Goal: Task Accomplishment & Management: Manage account settings

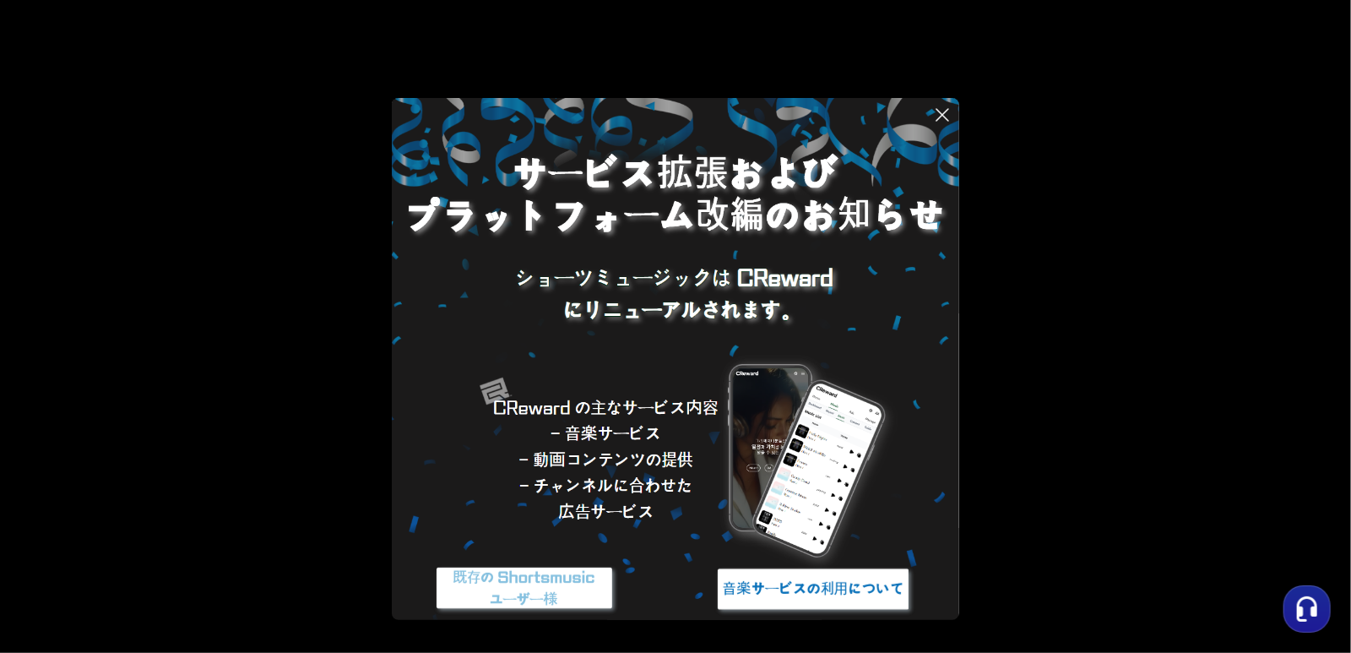
click at [1008, 162] on button at bounding box center [675, 326] width 1351 height 653
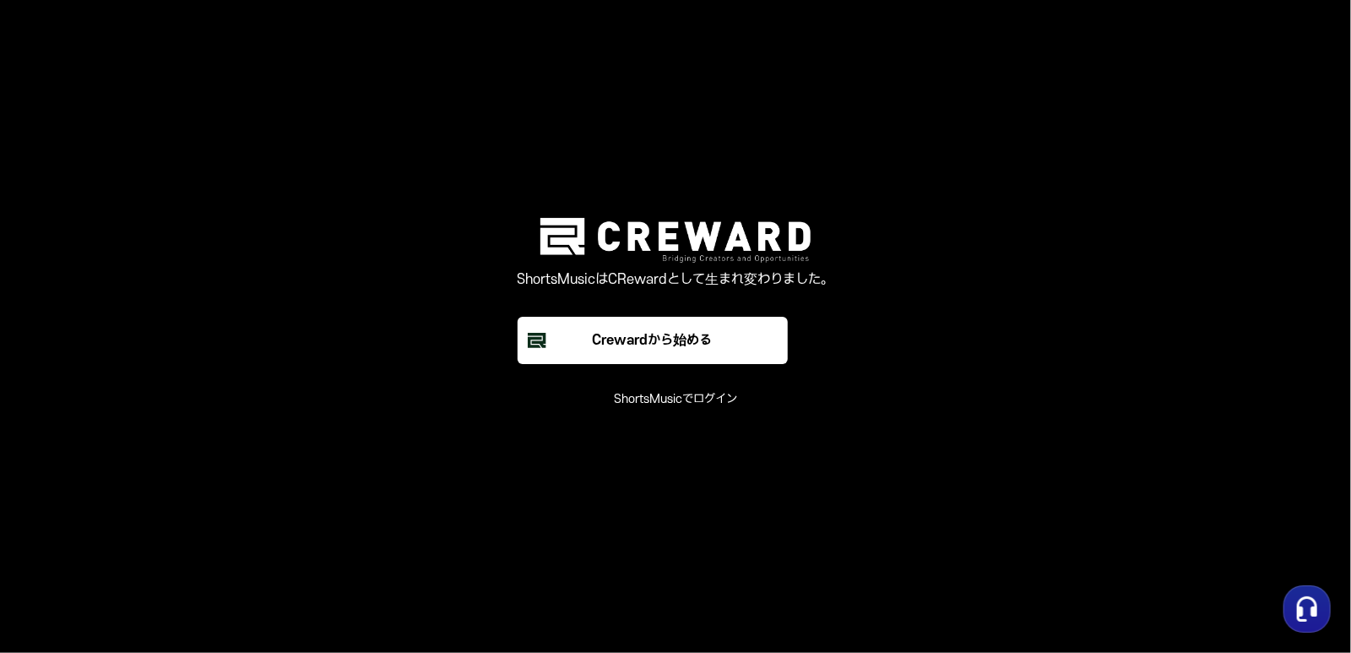
click at [704, 401] on font "ShortsMusicでログイン" at bounding box center [675, 399] width 123 height 14
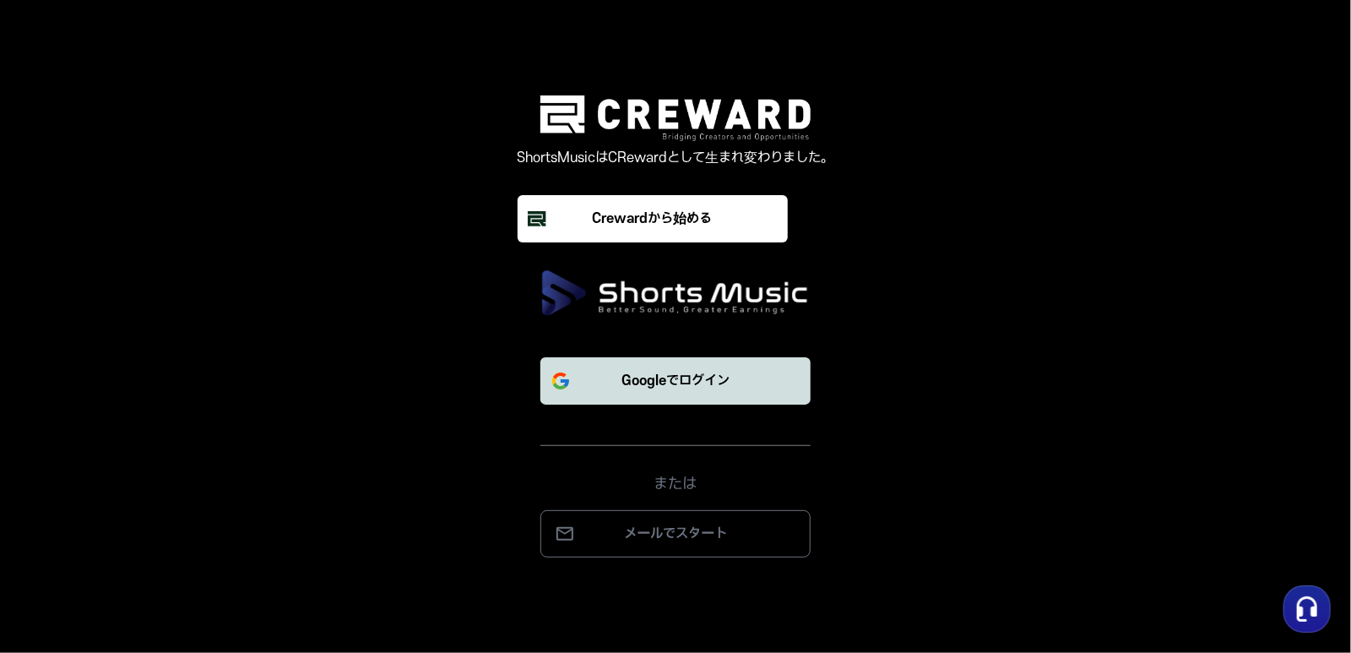
click at [739, 388] on button "Googleでログイン" at bounding box center [675, 380] width 270 height 47
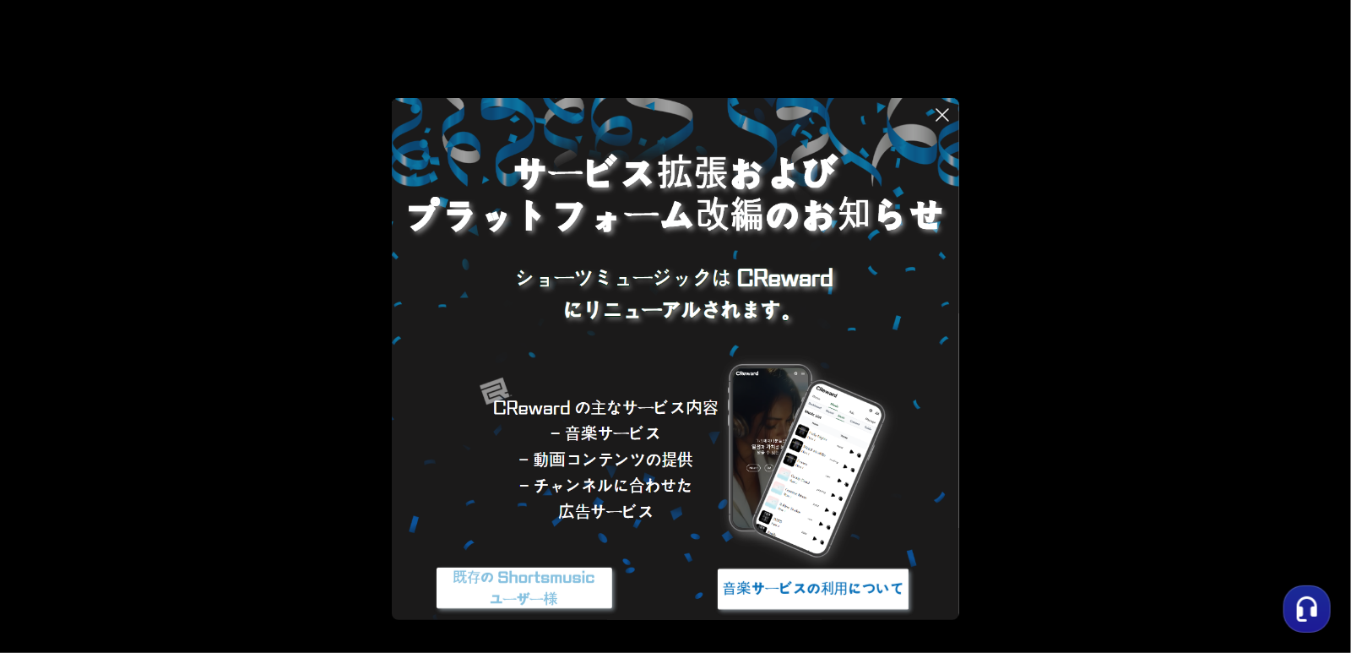
drag, startPoint x: 1033, startPoint y: 328, endPoint x: 1003, endPoint y: 247, distance: 85.5
click at [1032, 327] on button at bounding box center [675, 326] width 1351 height 653
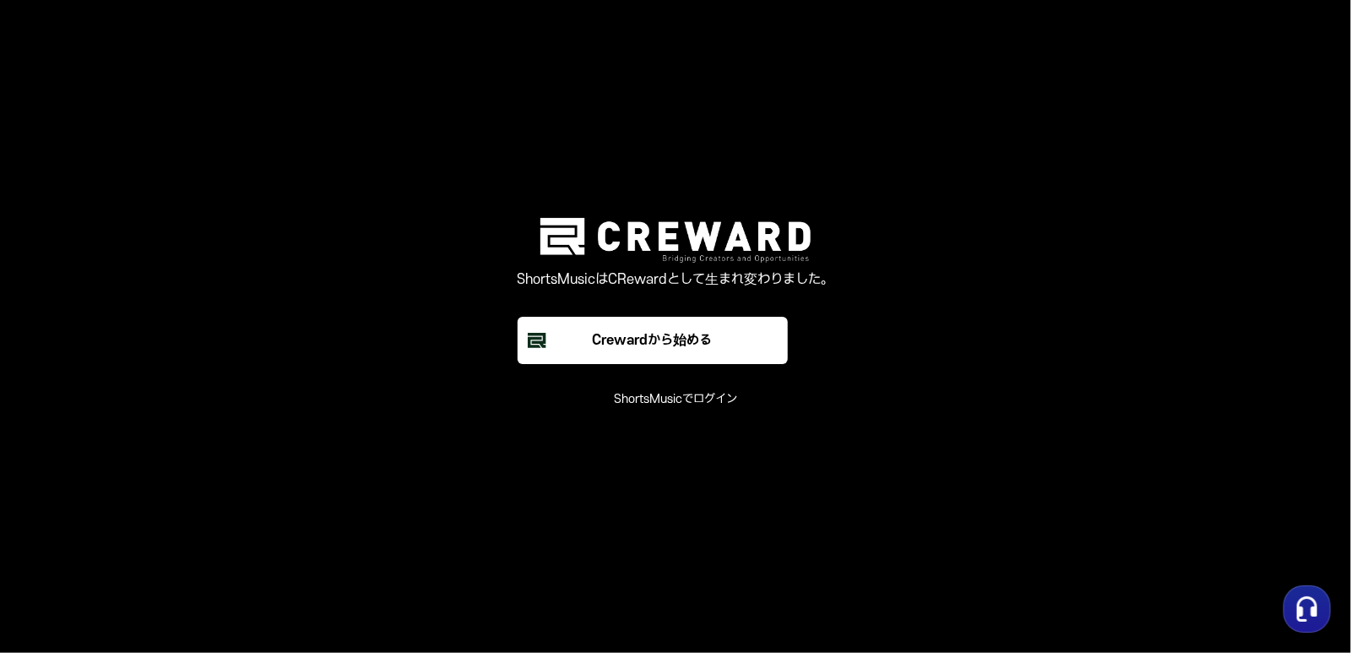
click at [647, 404] on font "ShortsMusicでログイン" at bounding box center [675, 399] width 123 height 14
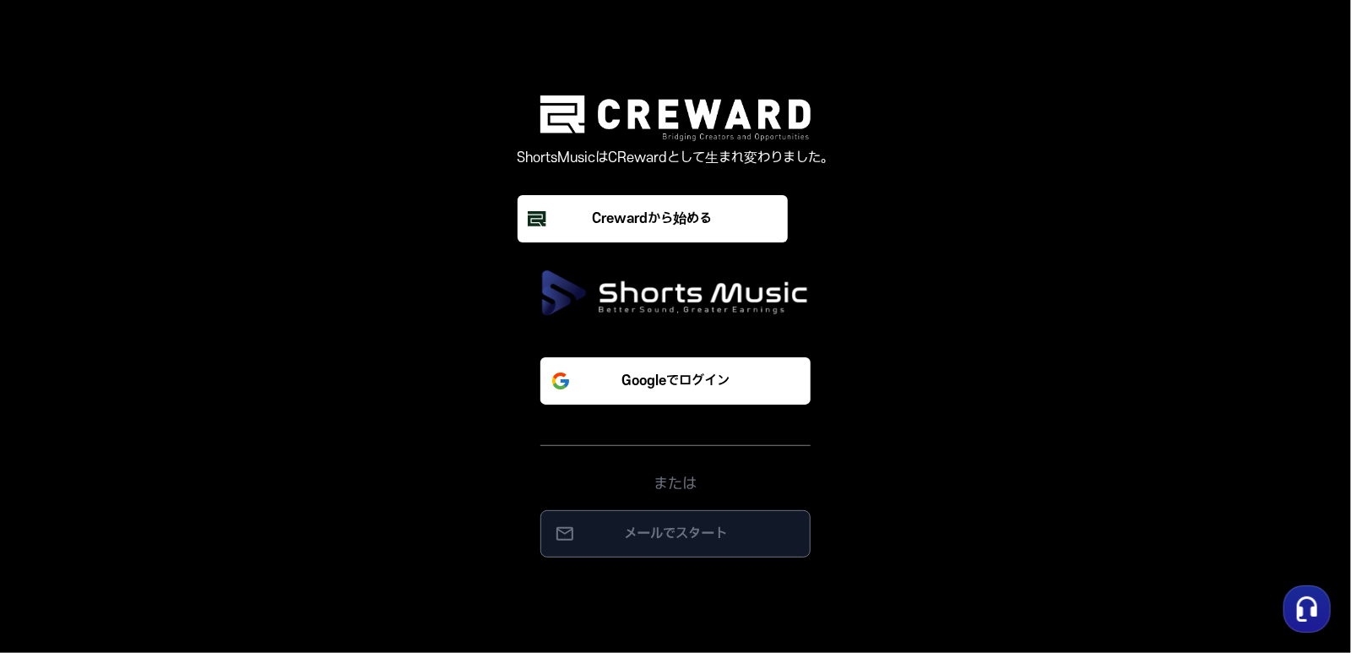
click at [656, 541] on font "メールでスタート" at bounding box center [675, 533] width 103 height 15
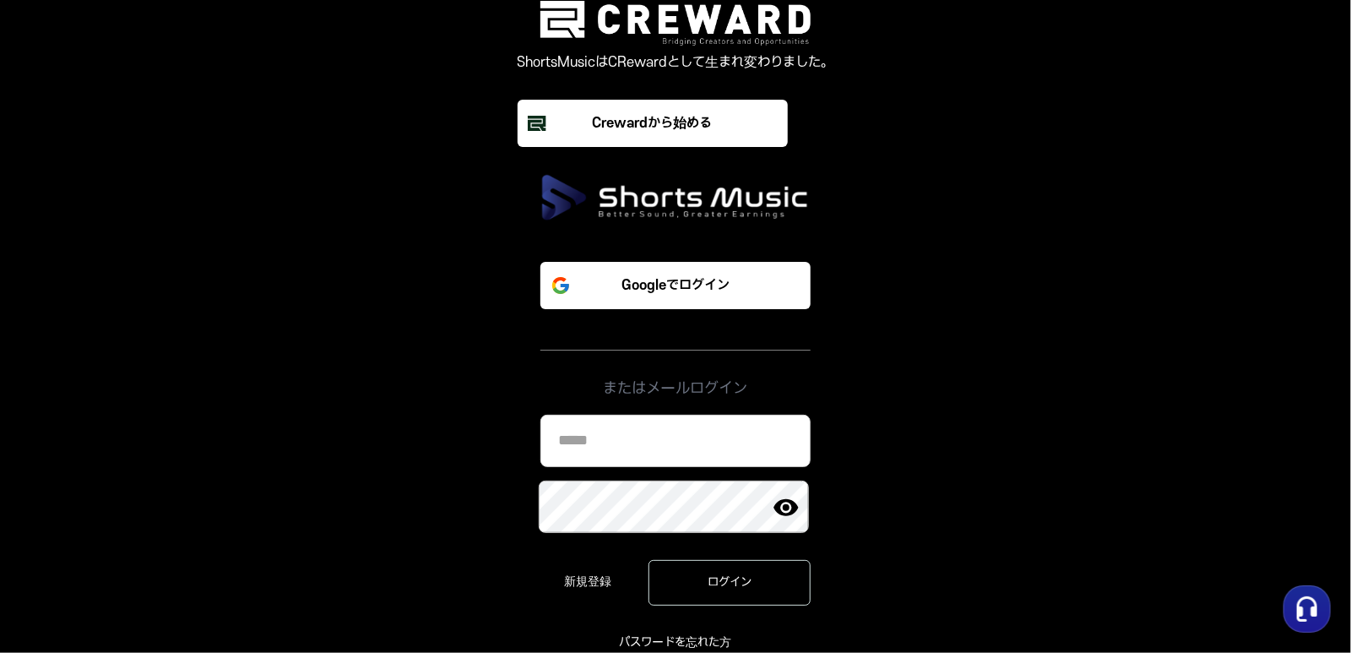
click at [668, 448] on input at bounding box center [675, 441] width 270 height 52
type input "**********"
click at [797, 506] on img at bounding box center [786, 507] width 27 height 27
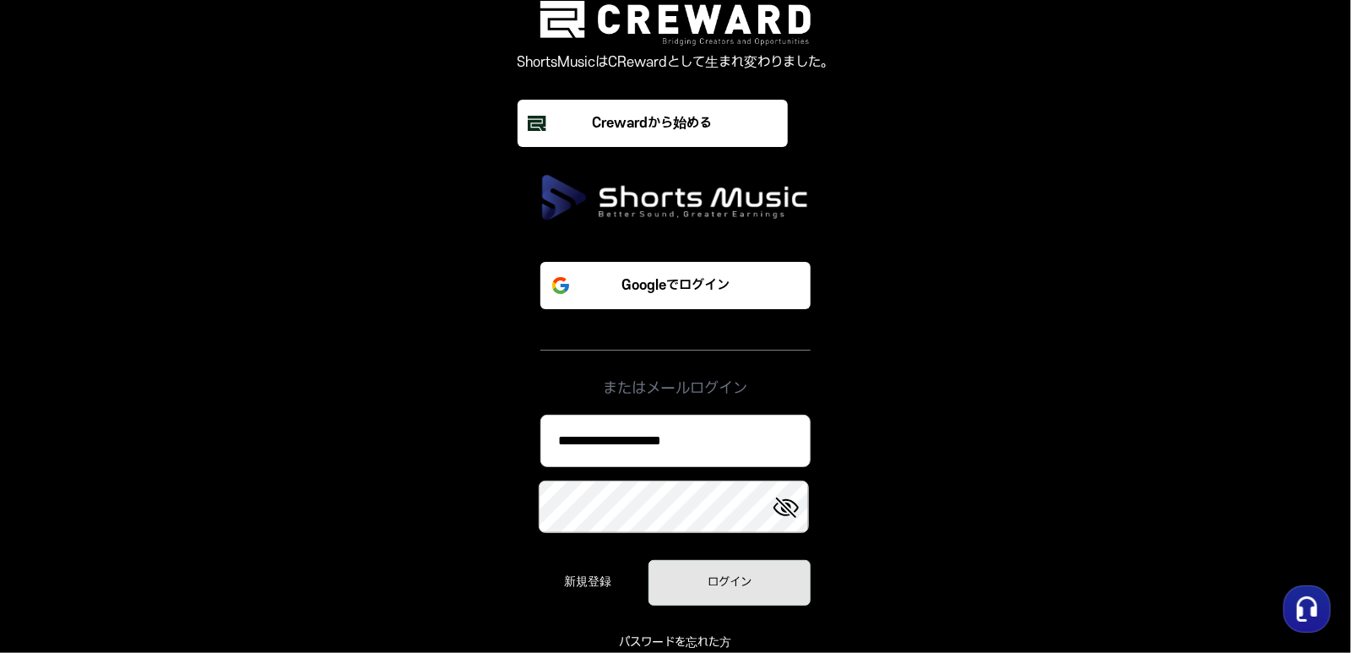
click at [726, 588] on font "ログイン" at bounding box center [730, 582] width 44 height 14
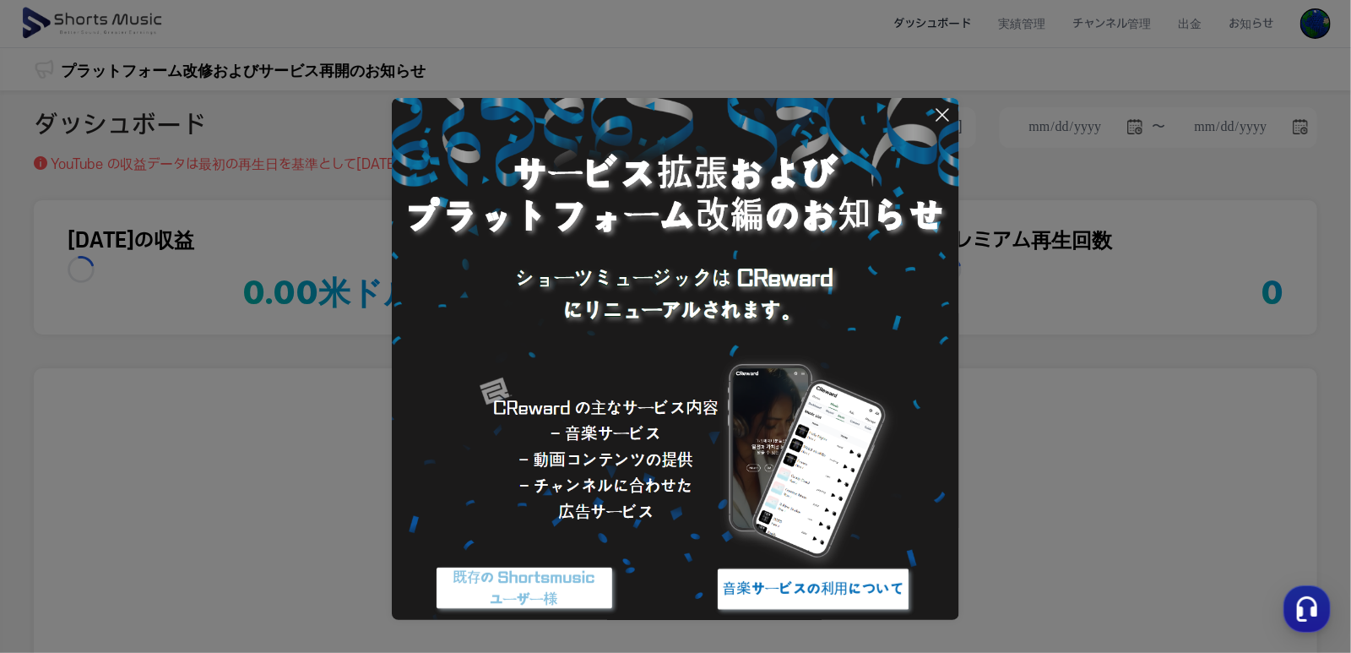
click at [944, 111] on icon at bounding box center [942, 115] width 20 height 20
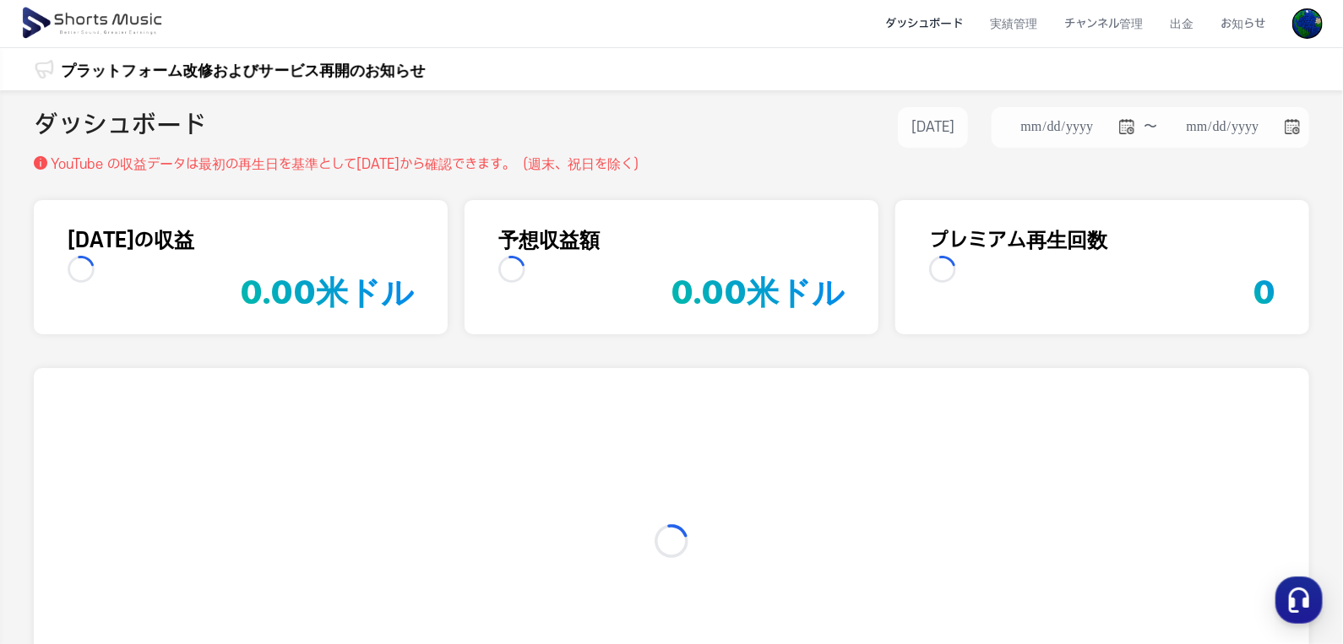
click at [1311, 28] on img at bounding box center [1307, 23] width 30 height 30
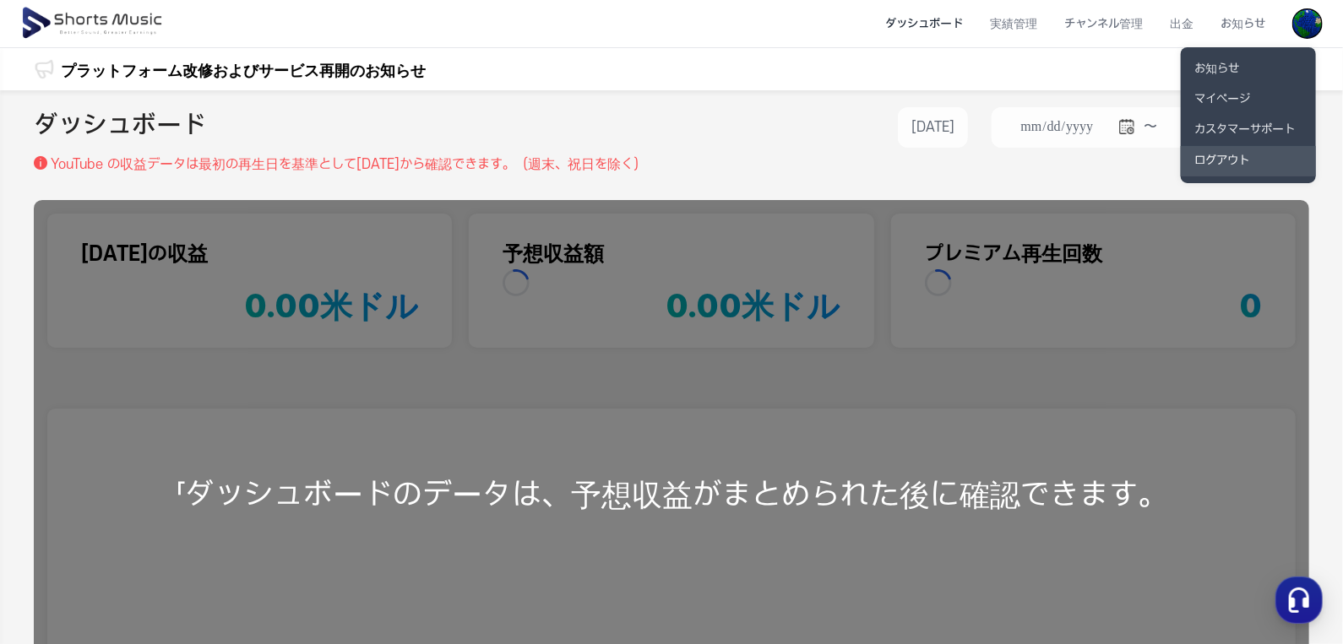
click at [1226, 166] on font "ログアウト" at bounding box center [1221, 161] width 55 height 14
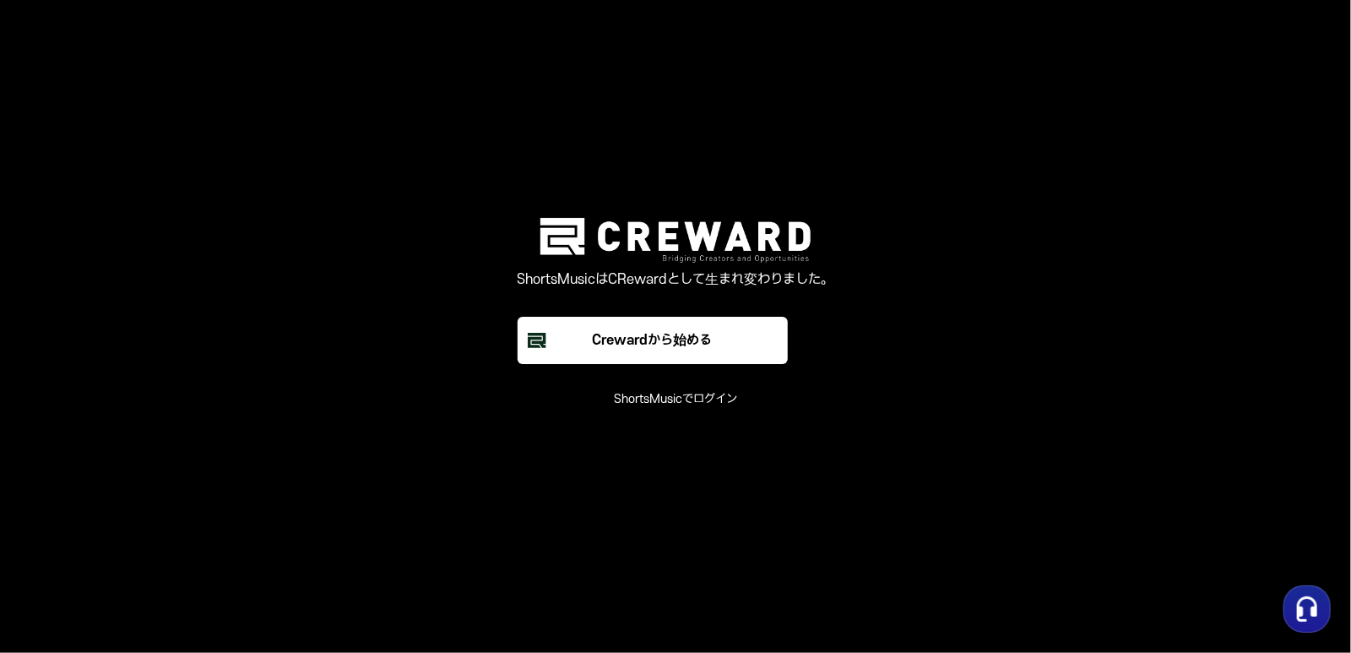
drag, startPoint x: 501, startPoint y: 114, endPoint x: 519, endPoint y: 59, distance: 57.7
click at [501, 114] on main "ShortsMusicはCRewardとして生まれ変わりました。 Crewardから始める ShortsMusicでログイン" at bounding box center [675, 326] width 1351 height 653
